Goal: Answer question/provide support

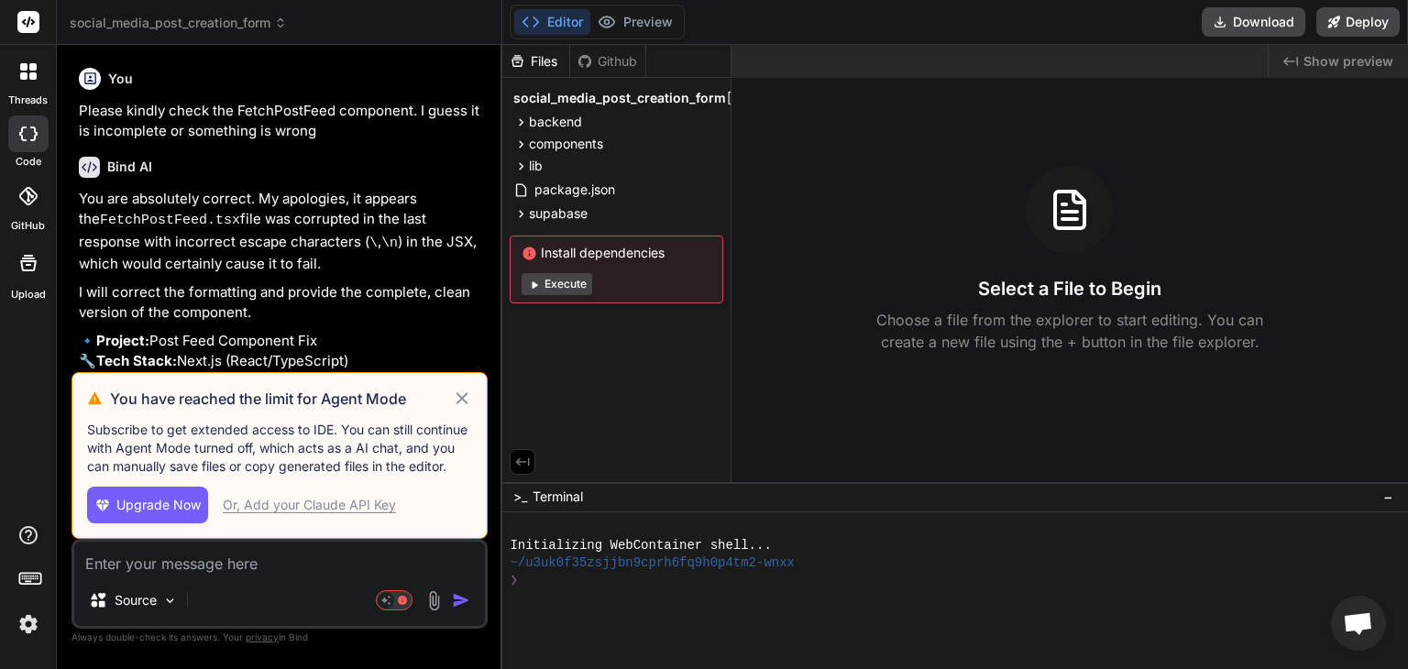
scroll to position [2034, 0]
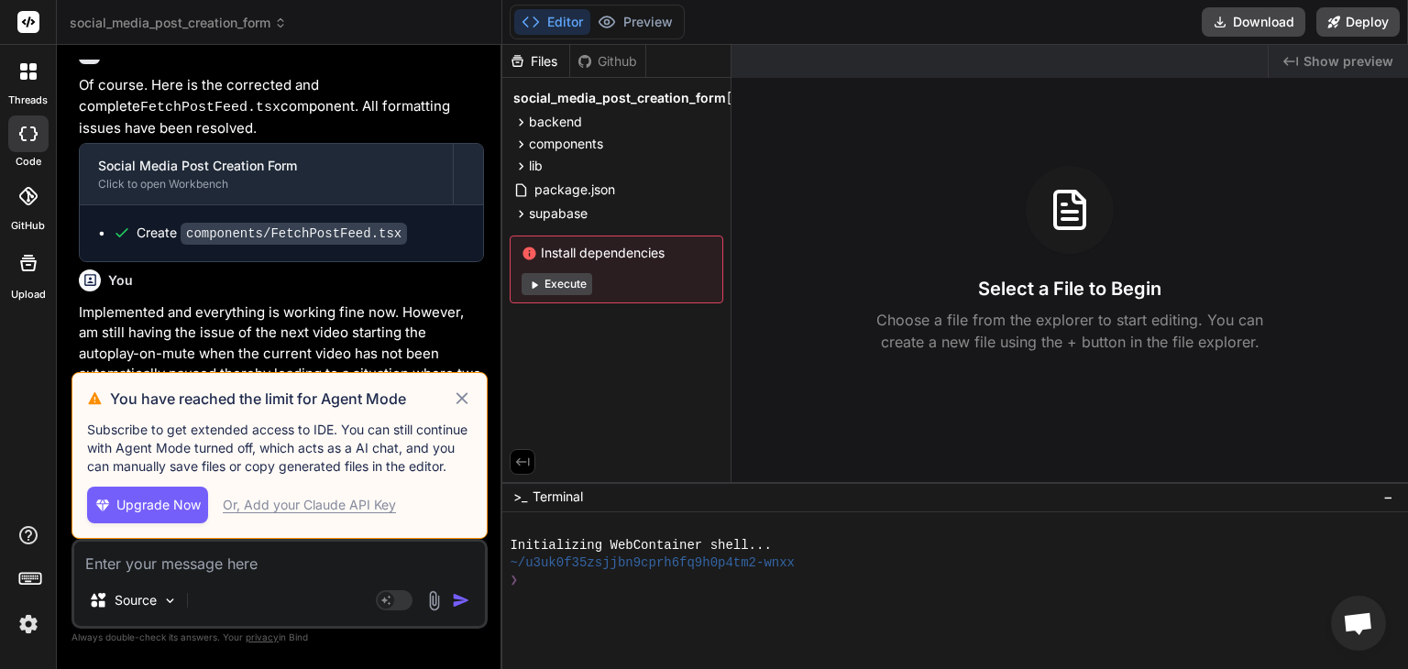
click at [463, 395] on icon at bounding box center [462, 399] width 21 height 22
type textarea "x"
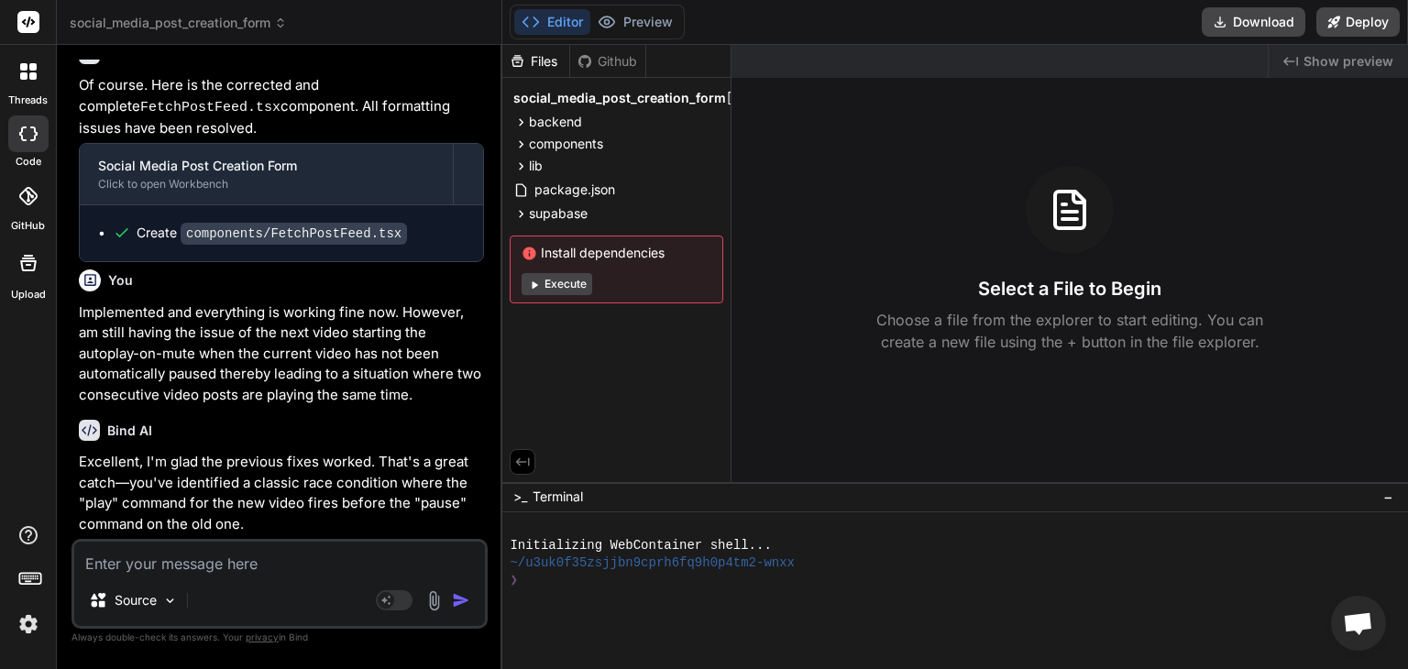
click at [359, 452] on p "Excellent, I'm glad the previous fixes worked. That's a great catch—you've iden…" at bounding box center [281, 493] width 405 height 82
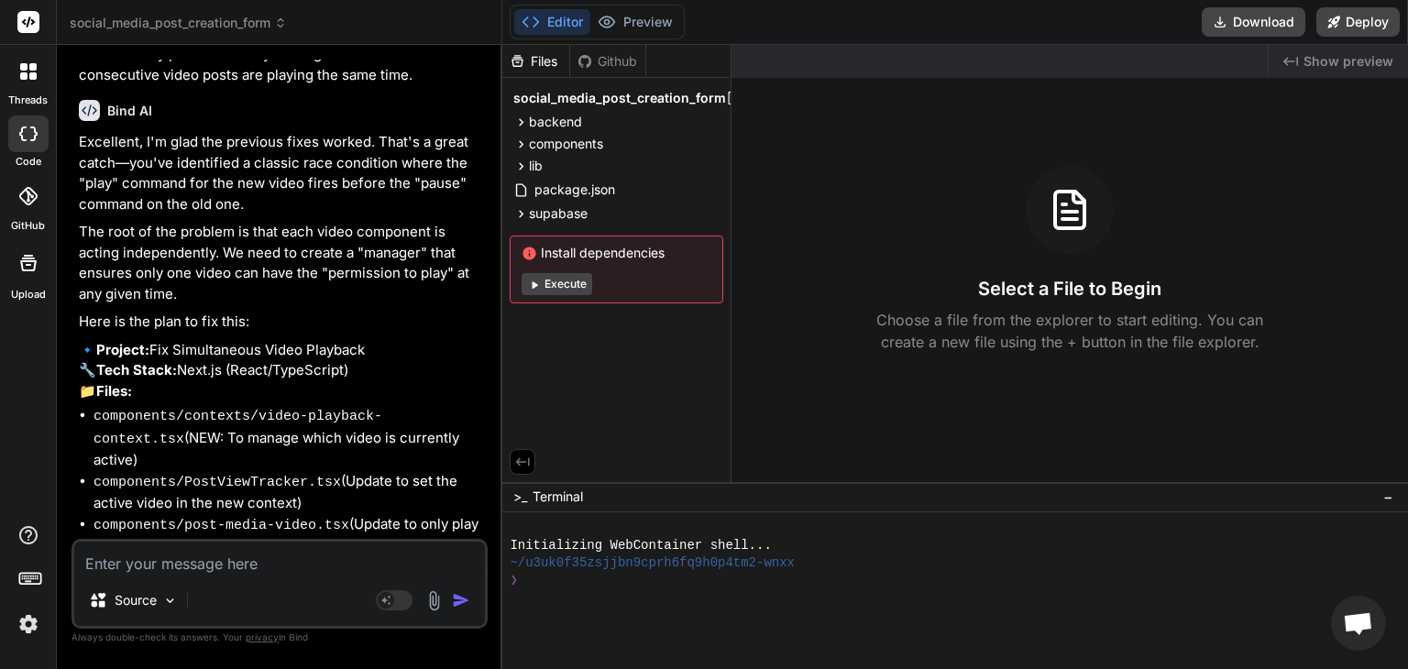
scroll to position [2374, 0]
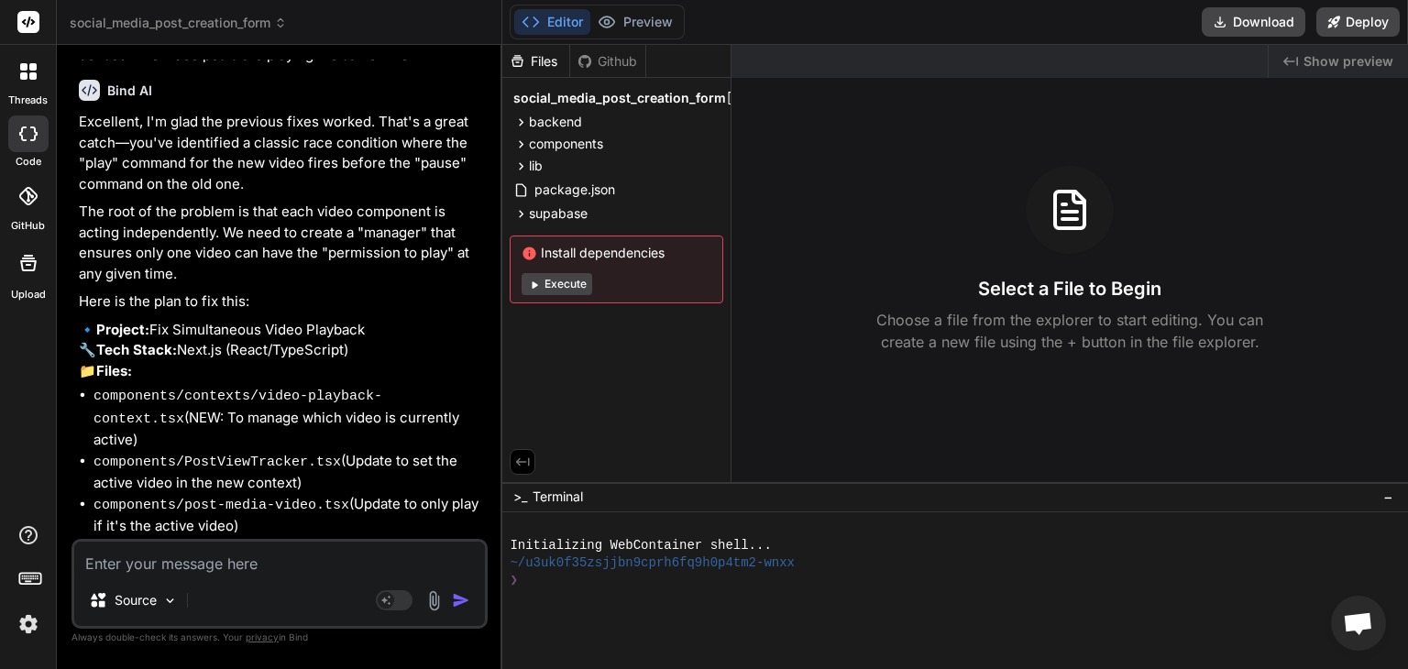
click at [286, 595] on div "Source" at bounding box center [279, 604] width 411 height 44
click at [229, 554] on textarea at bounding box center [279, 558] width 411 height 33
click at [229, 564] on textarea at bounding box center [279, 558] width 411 height 33
click at [1173, 331] on p "Choose a file from the explorer to start editing. You can create a new file usi…" at bounding box center [1069, 331] width 411 height 44
click at [426, 234] on div "Excellent, I'm glad the previous fixes worked. That's a great catch—you've iden…" at bounding box center [281, 569] width 405 height 914
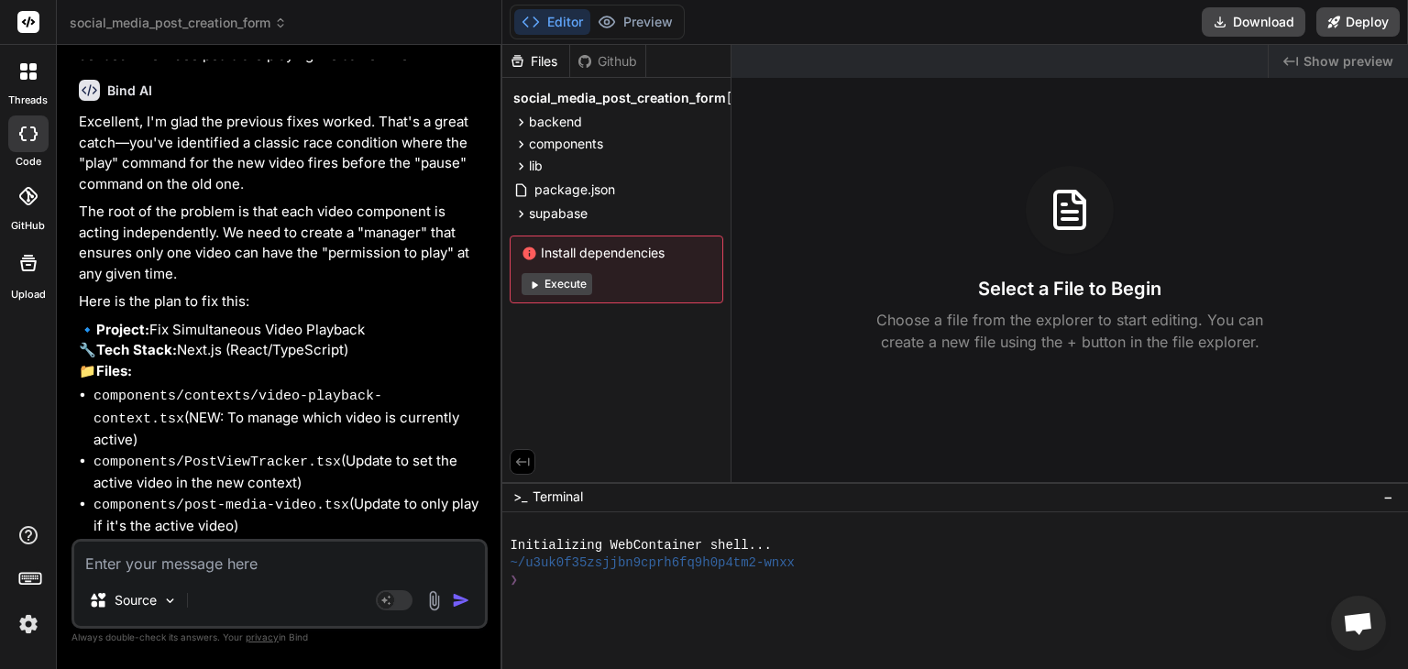
click at [354, 389] on code "components/contexts/video-playback-context.tsx" at bounding box center [237, 408] width 289 height 38
click at [358, 385] on li "components/contexts/video-playback-context.tsx (NEW: To manage which video is c…" at bounding box center [288, 418] width 390 height 66
click at [425, 451] on li "components/PostViewTracker.tsx (Update to set the active video in the new conte…" at bounding box center [288, 472] width 390 height 43
click at [29, 620] on img at bounding box center [28, 623] width 31 height 31
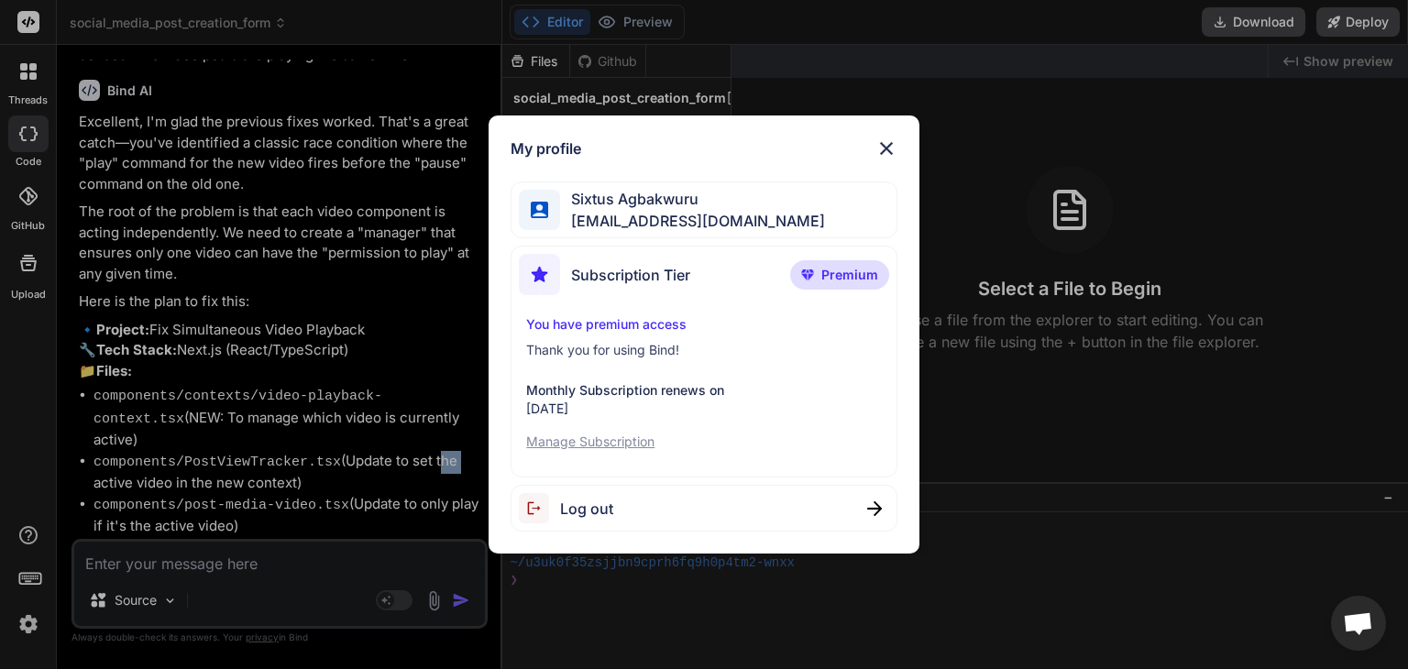
click at [882, 152] on img at bounding box center [886, 148] width 22 height 22
